Goal: Task Accomplishment & Management: Use online tool/utility

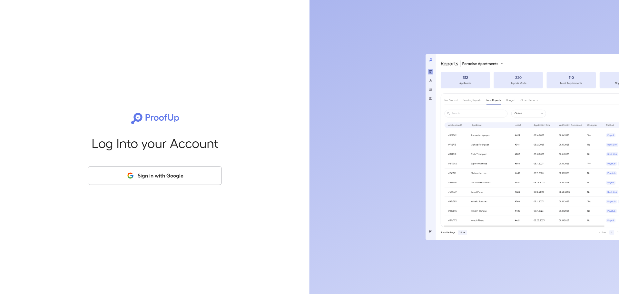
click at [138, 175] on button "Sign in with Google" at bounding box center [155, 175] width 134 height 19
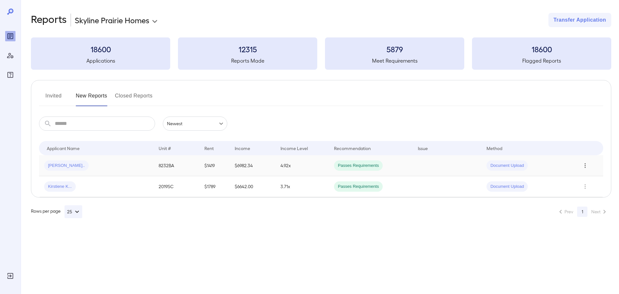
click at [588, 167] on icon "Row Actions" at bounding box center [584, 165] width 7 height 8
click at [451, 249] on div at bounding box center [309, 147] width 619 height 294
drag, startPoint x: 60, startPoint y: 163, endPoint x: 63, endPoint y: 161, distance: 3.4
click at [60, 163] on div "[PERSON_NAME].." at bounding box center [66, 165] width 44 height 10
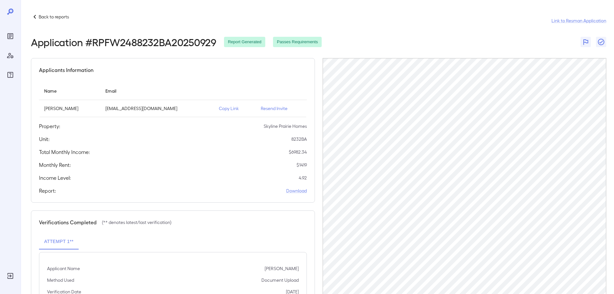
drag, startPoint x: 211, startPoint y: 109, endPoint x: 291, endPoint y: 101, distance: 80.0
click at [219, 109] on p "Copy Link" at bounding box center [235, 108] width 32 height 6
click at [54, 18] on p "Back to reports" at bounding box center [54, 17] width 30 height 6
